Goal: Task Accomplishment & Management: Manage account settings

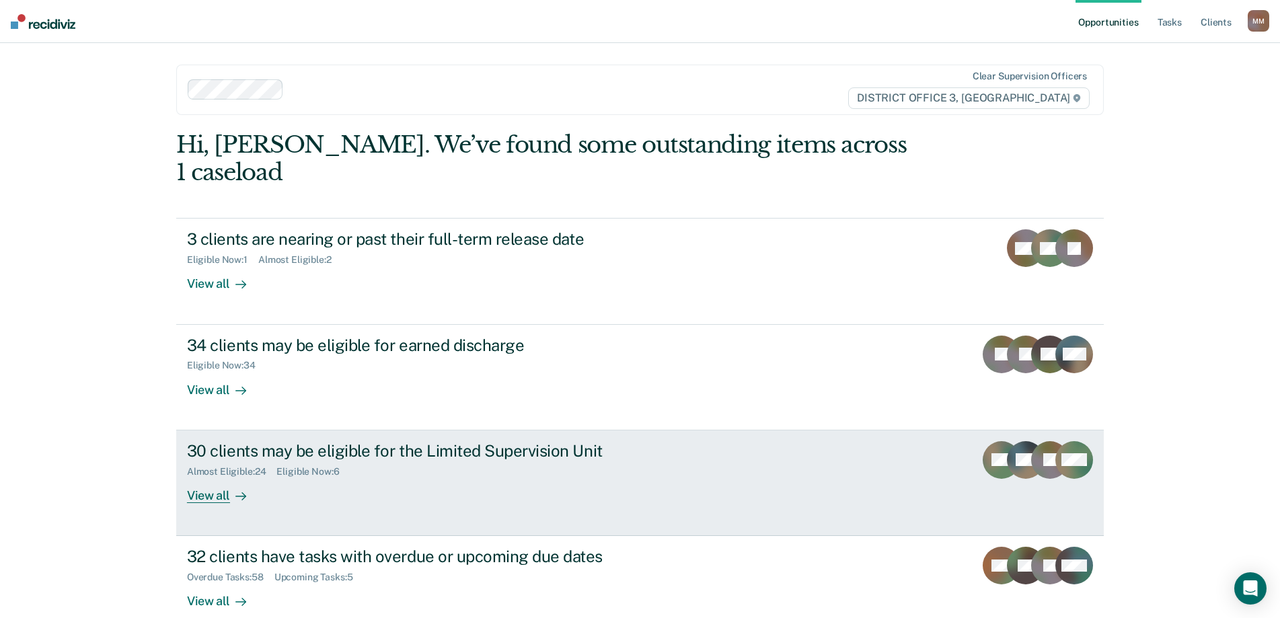
click at [199, 477] on div "View all" at bounding box center [224, 490] width 75 height 26
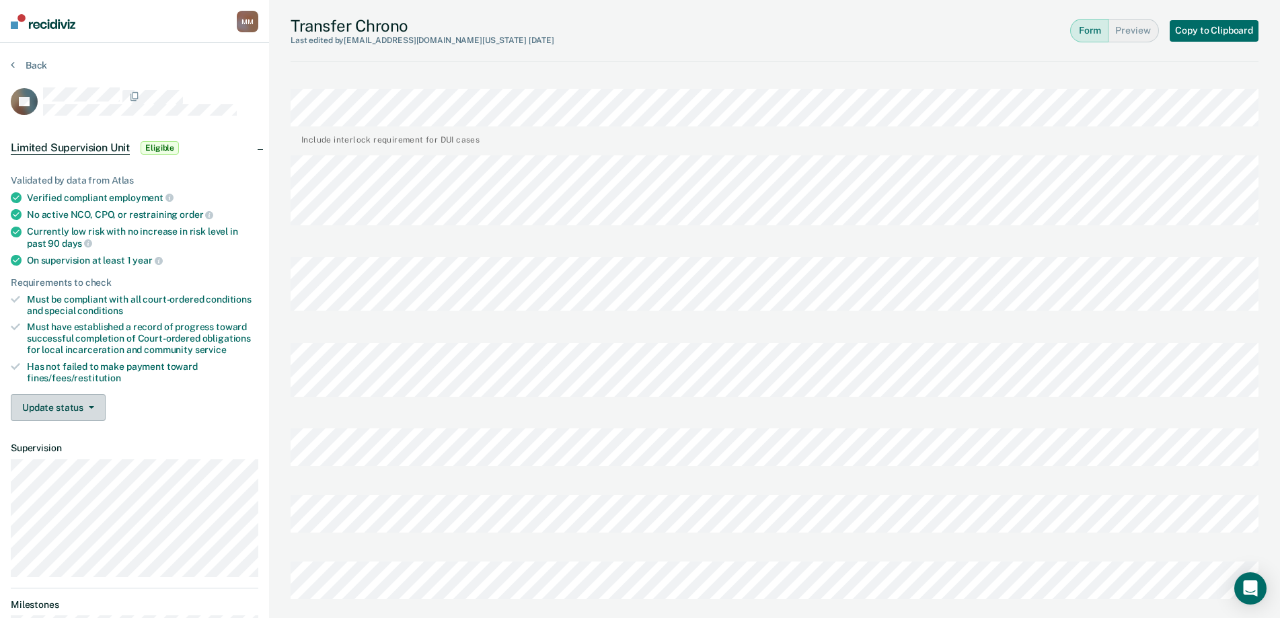
click at [73, 408] on button "Update status" at bounding box center [58, 407] width 95 height 27
click at [66, 462] on button "Mark Ineligible" at bounding box center [76, 462] width 130 height 22
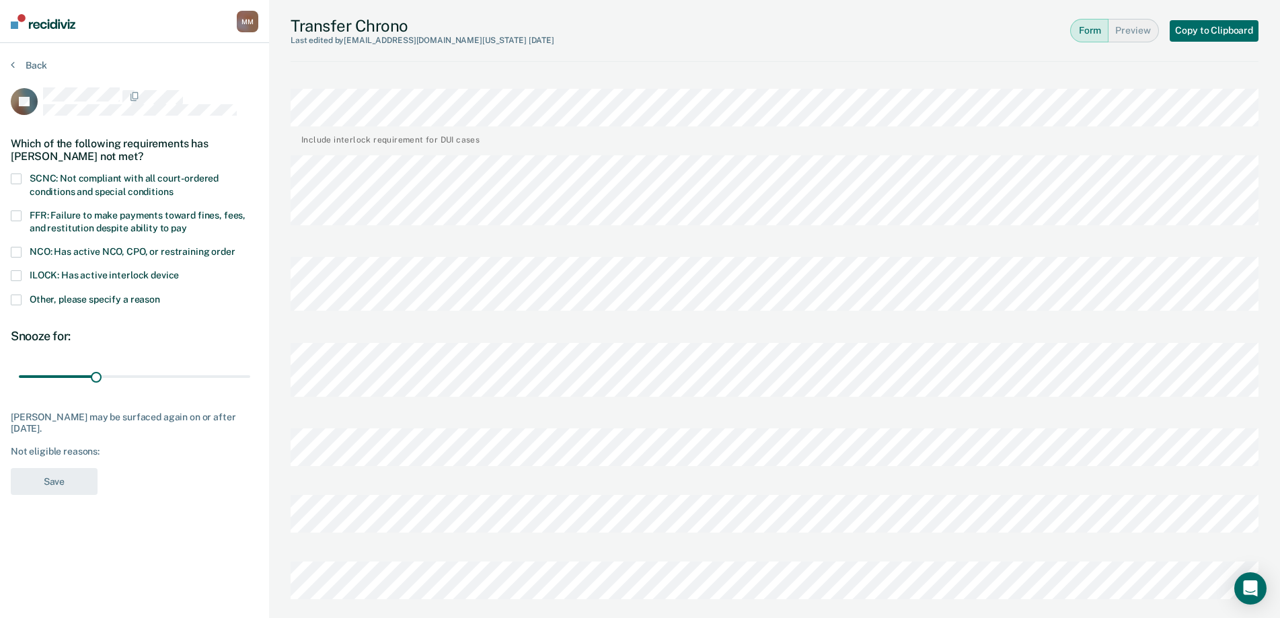
click at [25, 252] on label "NCO: Has active NCO, CPO, or restraining order" at bounding box center [135, 253] width 248 height 13
click at [235, 247] on input "NCO: Has active NCO, CPO, or restraining order" at bounding box center [235, 247] width 0 height 0
drag, startPoint x: 95, startPoint y: 375, endPoint x: 256, endPoint y: 384, distance: 161.0
type input "90"
click at [250, 384] on input "range" at bounding box center [134, 377] width 231 height 24
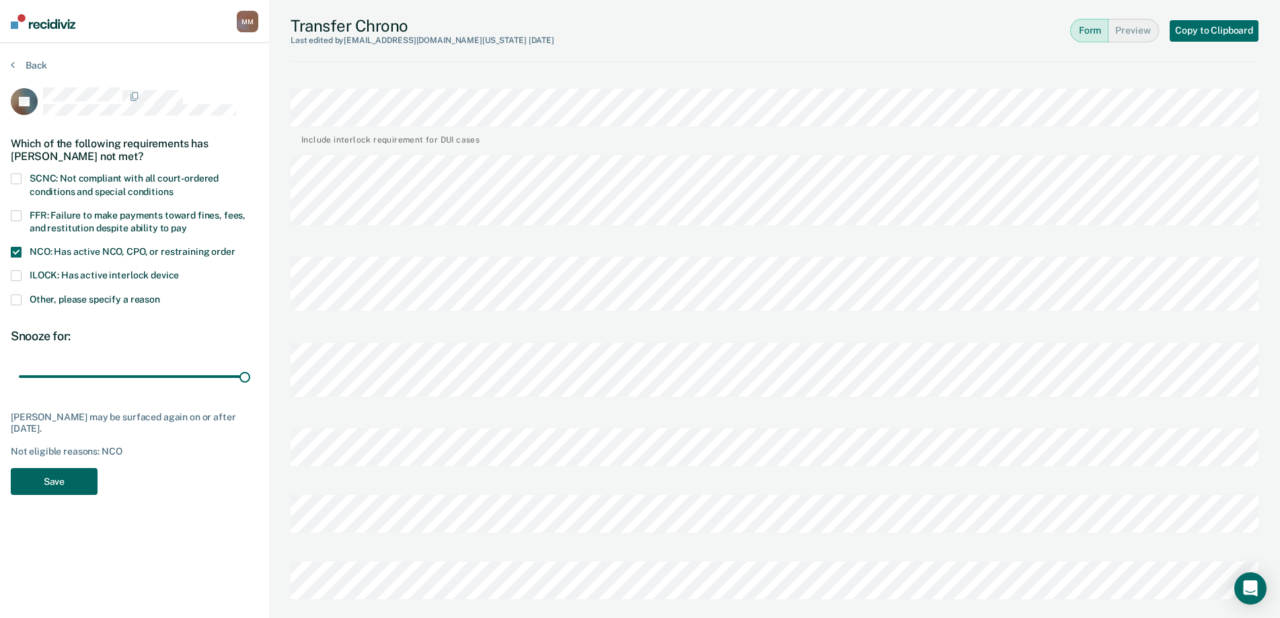
click at [63, 482] on button "Save" at bounding box center [54, 482] width 87 height 28
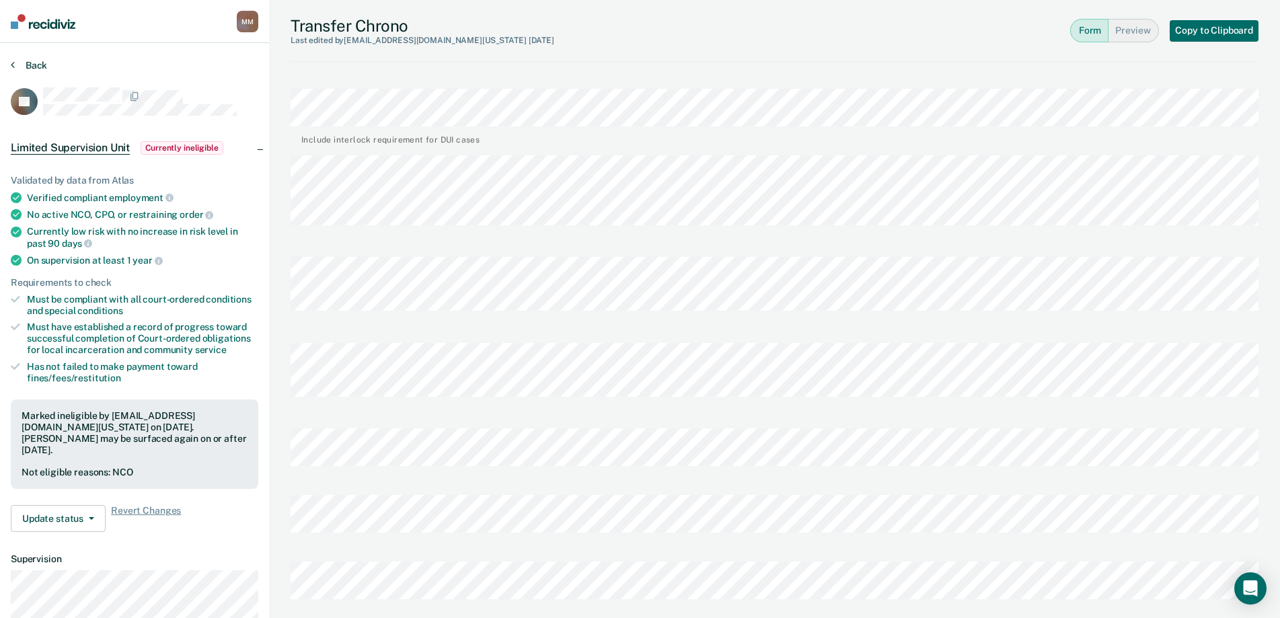
click at [34, 67] on button "Back" at bounding box center [29, 65] width 36 height 12
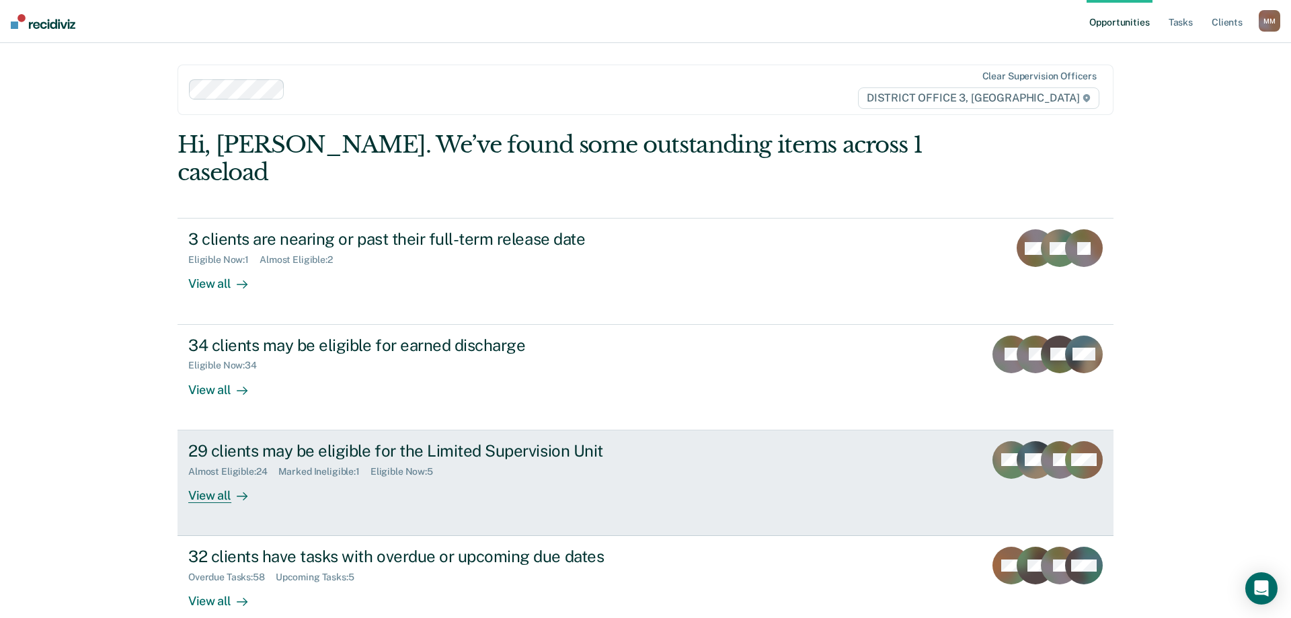
click at [215, 477] on div "View all" at bounding box center [225, 490] width 75 height 26
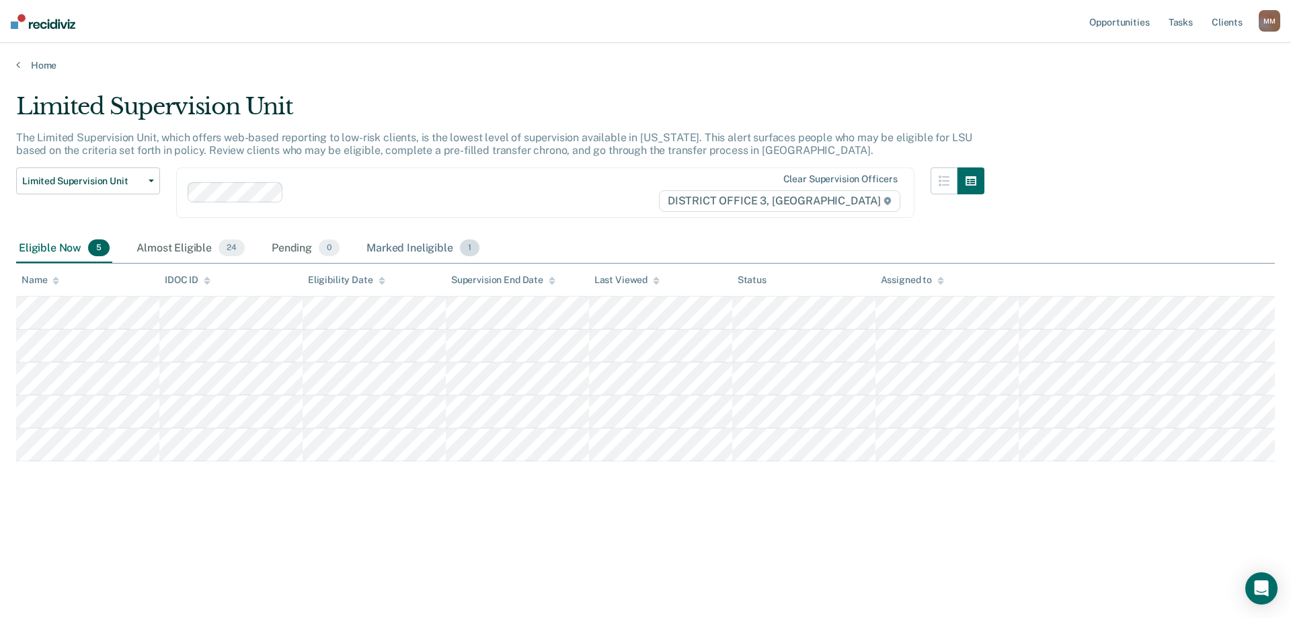
click at [389, 254] on div "Marked Ineligible 1" at bounding box center [423, 249] width 118 height 30
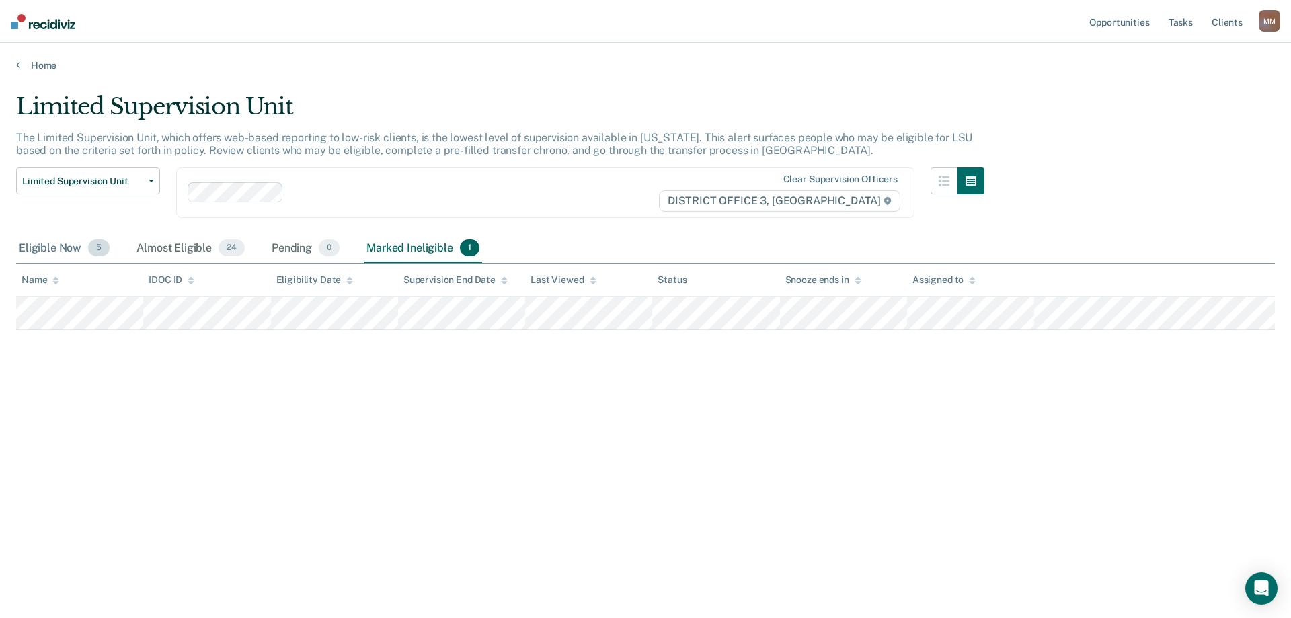
click at [65, 246] on div "Eligible Now 5" at bounding box center [64, 249] width 96 height 30
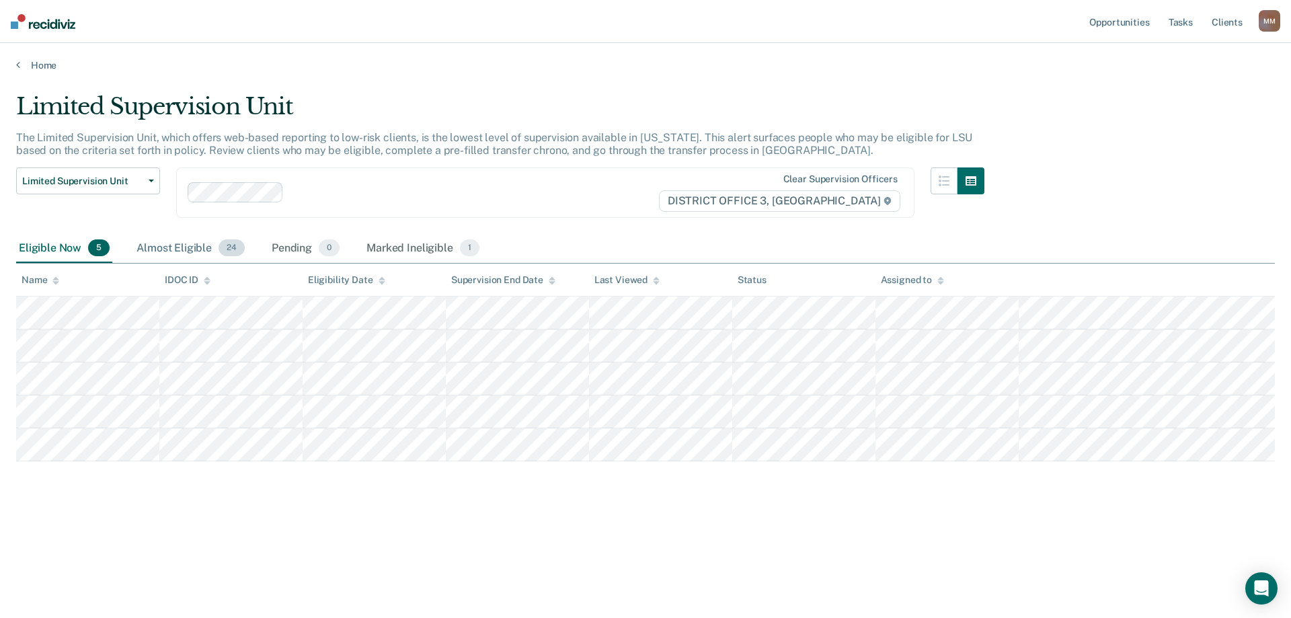
click at [200, 252] on div "Almost Eligible 24" at bounding box center [191, 249] width 114 height 30
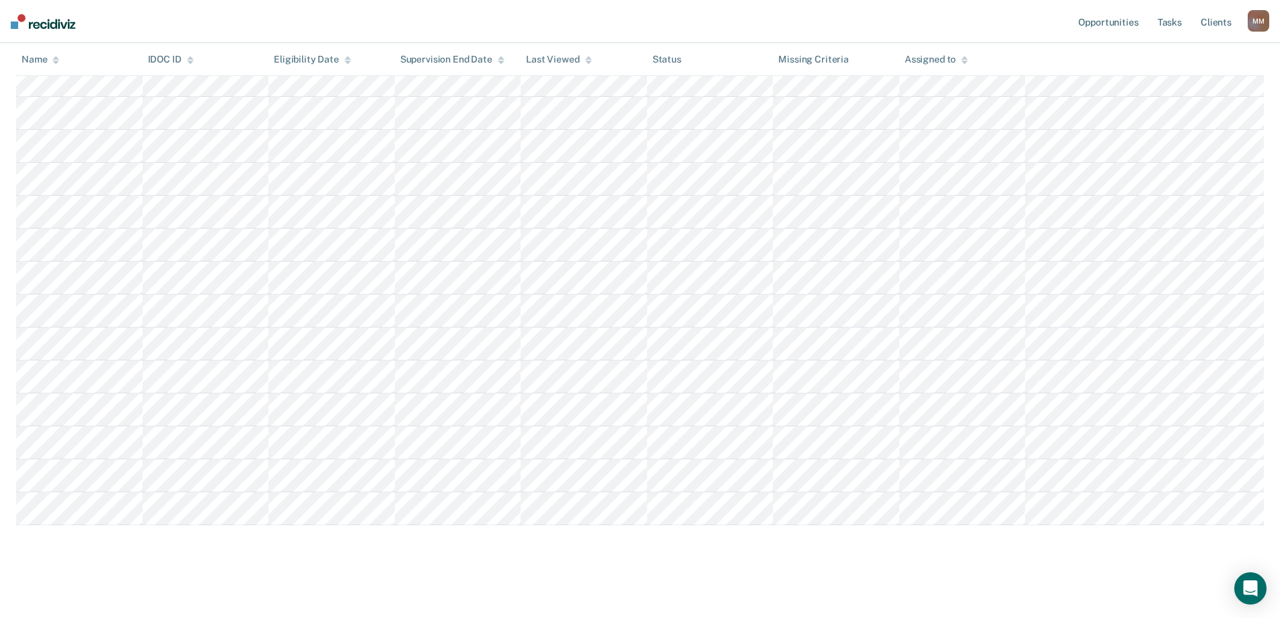
scroll to position [566, 0]
